Goal: Transaction & Acquisition: Purchase product/service

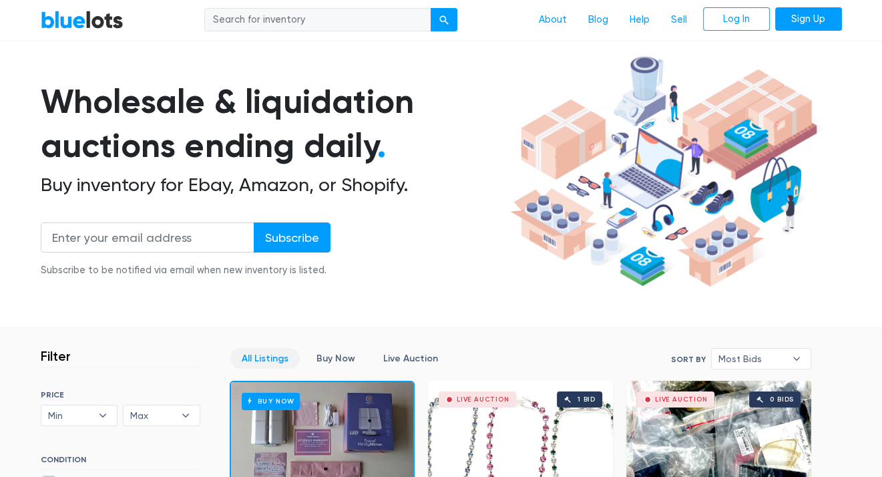
scroll to position [134, 0]
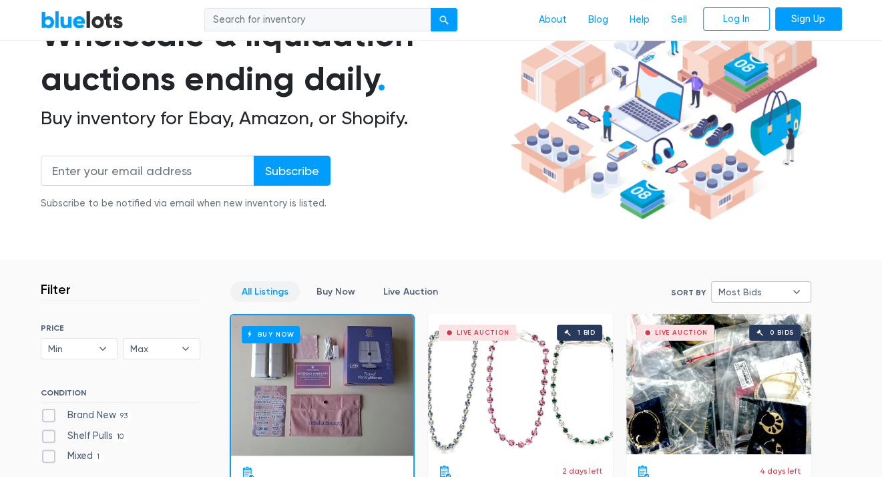
click at [781, 299] on span "Most Bids" at bounding box center [752, 292] width 67 height 20
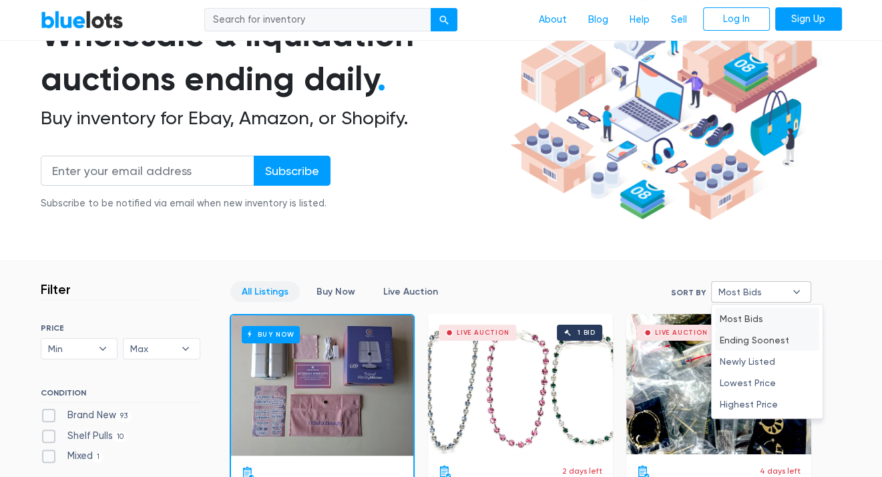
click at [781, 342] on li "Ending Soonest" at bounding box center [767, 339] width 104 height 21
select select "ending_soonest"
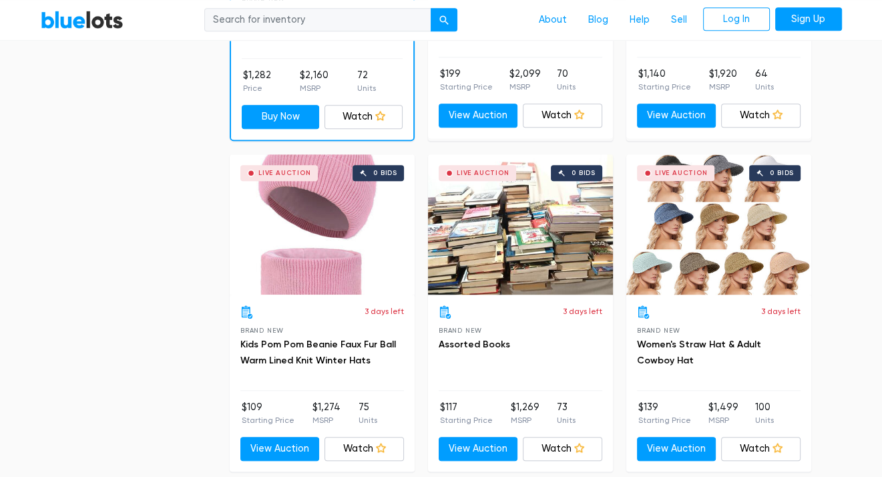
scroll to position [1027, 0]
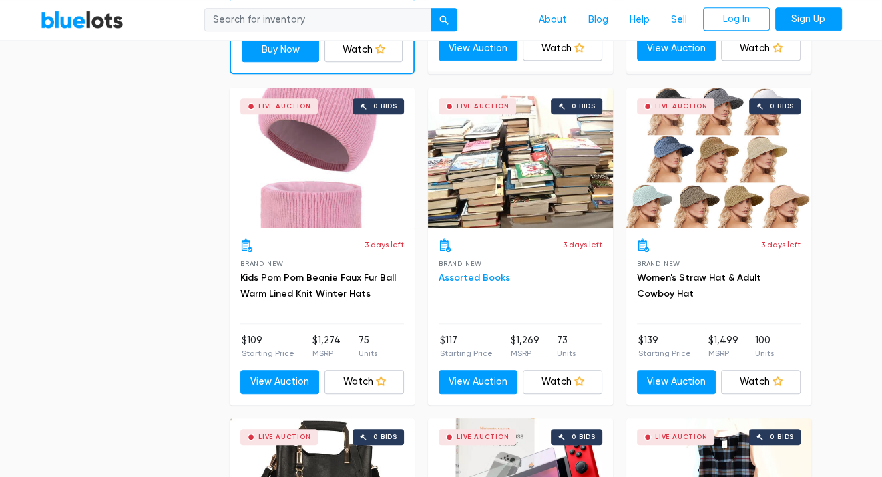
click at [468, 272] on link "Assorted Books" at bounding box center [474, 277] width 71 height 11
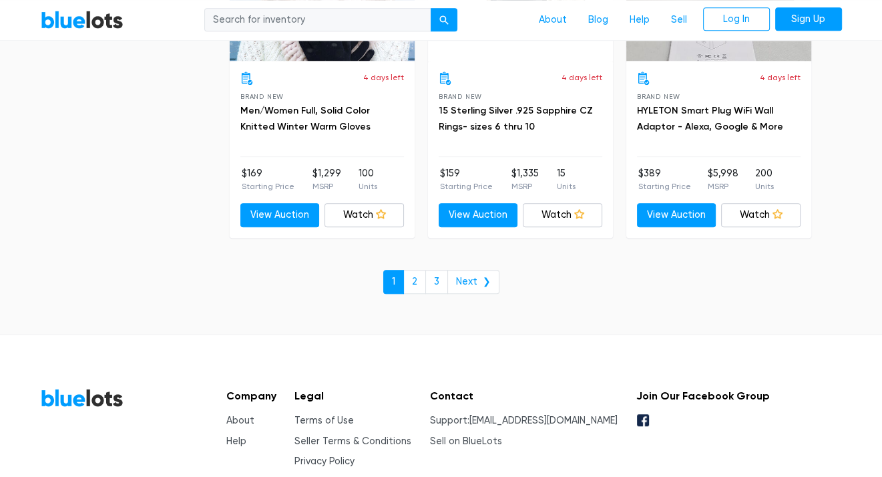
scroll to position [5233, 0]
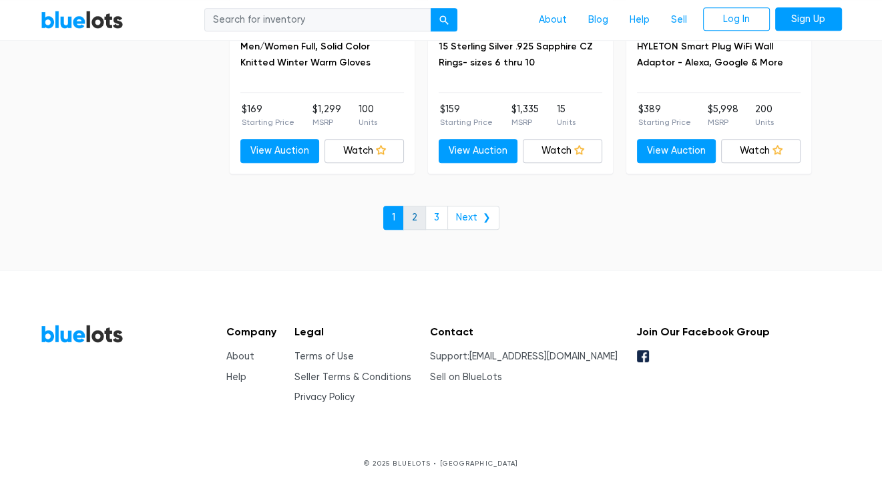
click at [420, 212] on link "2" at bounding box center [414, 218] width 23 height 24
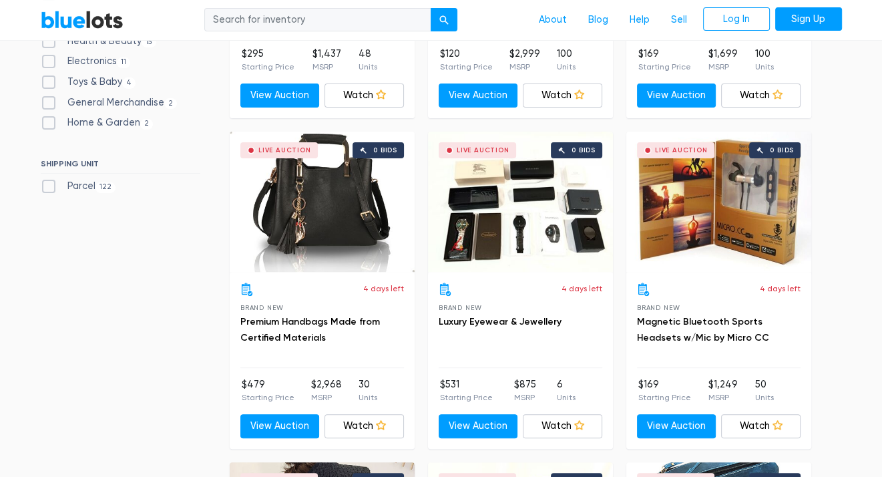
scroll to position [401, 0]
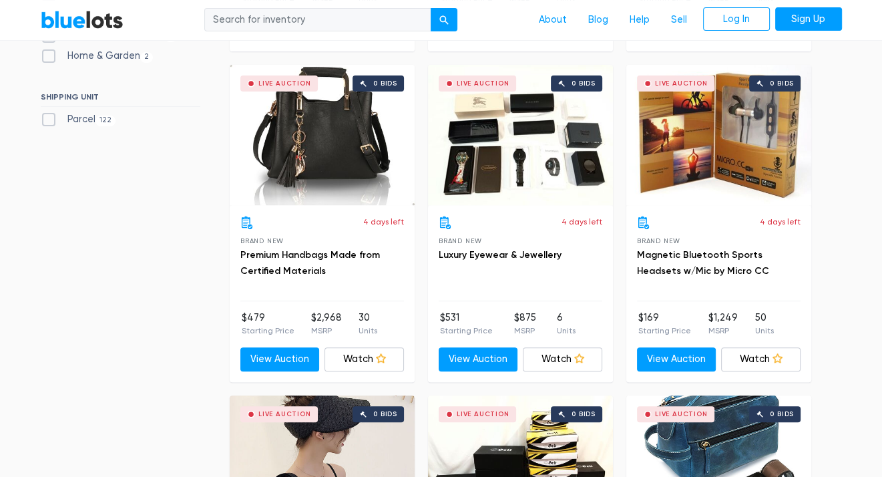
drag, startPoint x: 753, startPoint y: 162, endPoint x: 863, endPoint y: 141, distance: 112.1
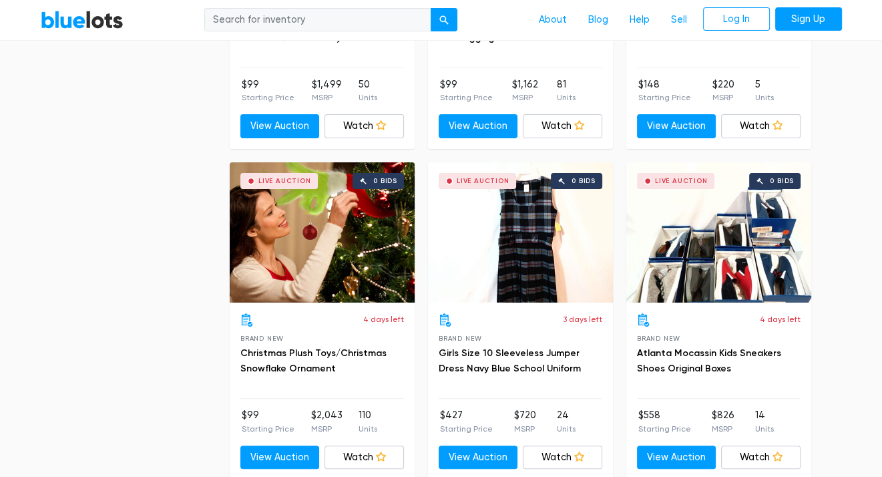
scroll to position [4676, 0]
